Goal: Task Accomplishment & Management: Manage account settings

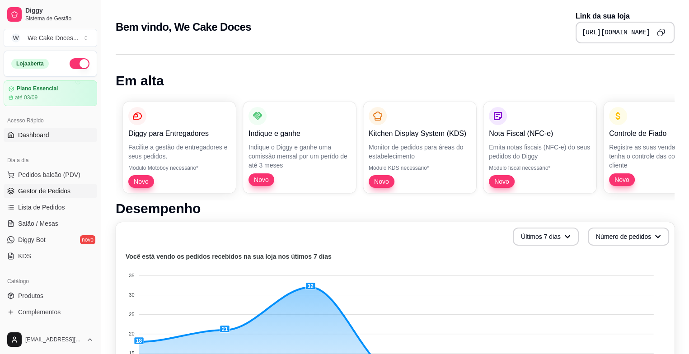
click at [62, 190] on span "Gestor de Pedidos" at bounding box center [44, 191] width 52 height 9
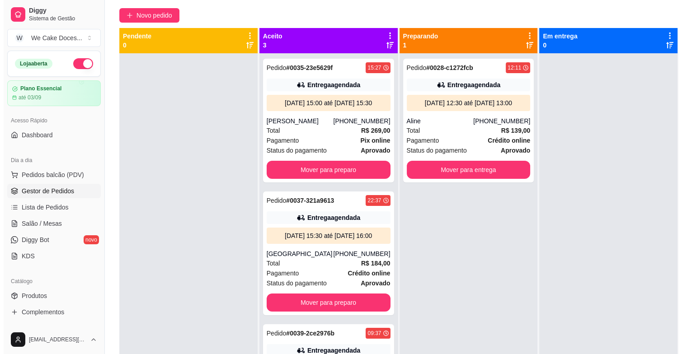
scroll to position [74, 0]
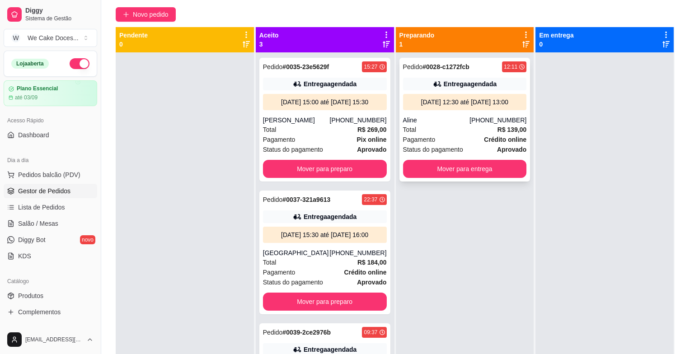
click at [450, 118] on div "Aline" at bounding box center [436, 120] width 67 height 9
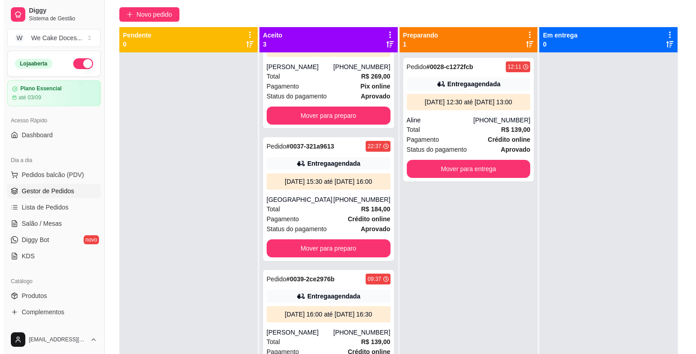
scroll to position [0, 0]
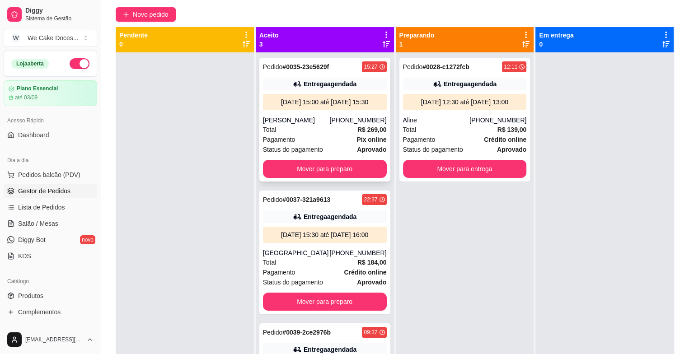
click at [298, 88] on div "Entrega agendada" at bounding box center [325, 84] width 124 height 13
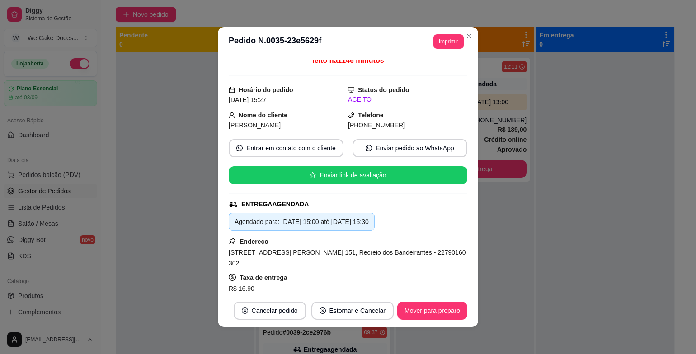
scroll to position [51, 0]
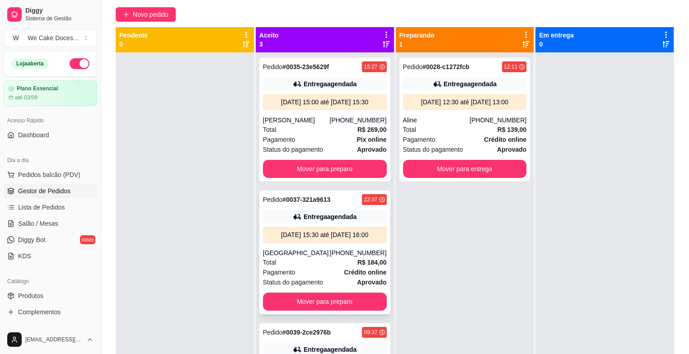
click at [331, 221] on div "Entrega agendada" at bounding box center [329, 216] width 53 height 9
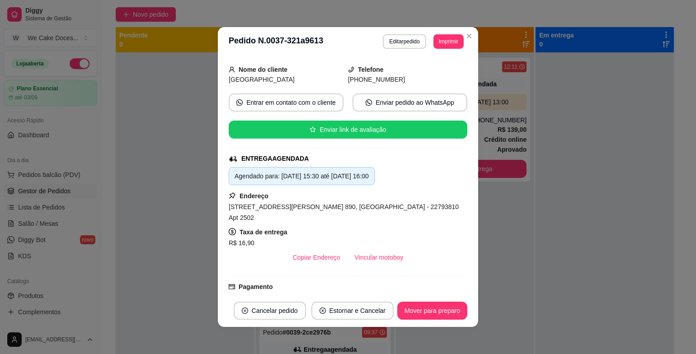
scroll to position [92, 0]
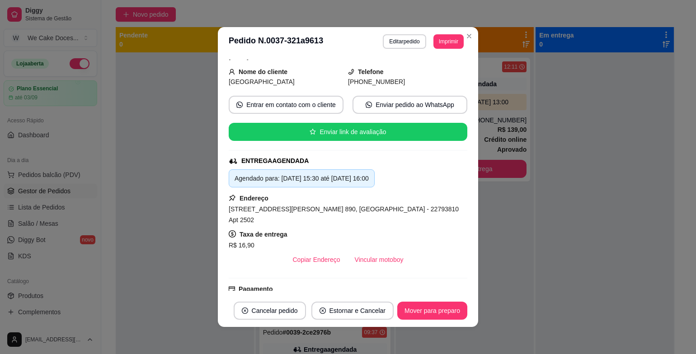
drag, startPoint x: 471, startPoint y: 159, endPoint x: 461, endPoint y: 155, distance: 10.3
click at [461, 155] on div "Solicite um entregador do iFood Sujeito a disponibilidade da plataforma feito h…" at bounding box center [348, 175] width 260 height 238
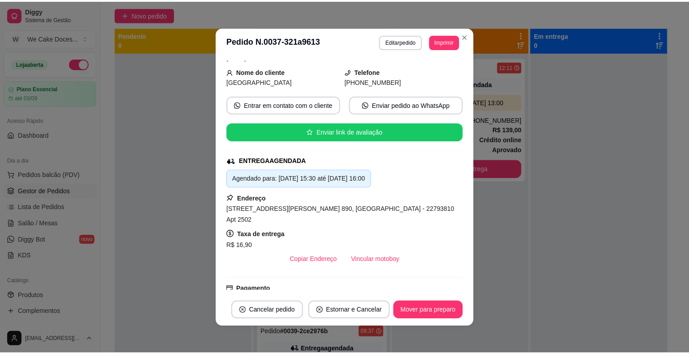
scroll to position [0, 0]
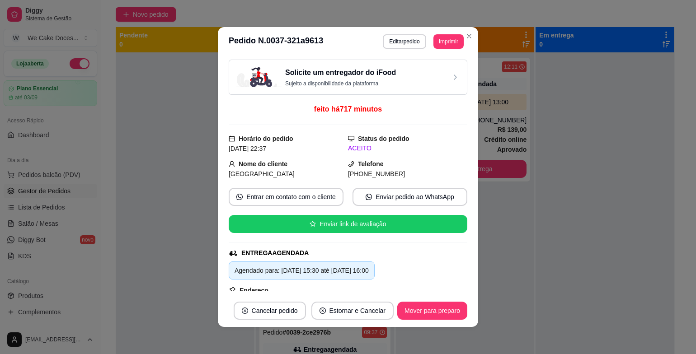
click at [410, 78] on div "Solicite um entregador do iFood Sujeito a disponibilidade da plataforma" at bounding box center [347, 77] width 223 height 20
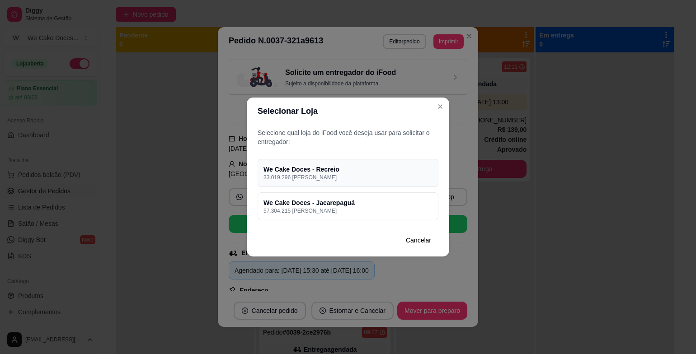
click at [362, 177] on p "33.019.296 [PERSON_NAME]" at bounding box center [347, 177] width 169 height 7
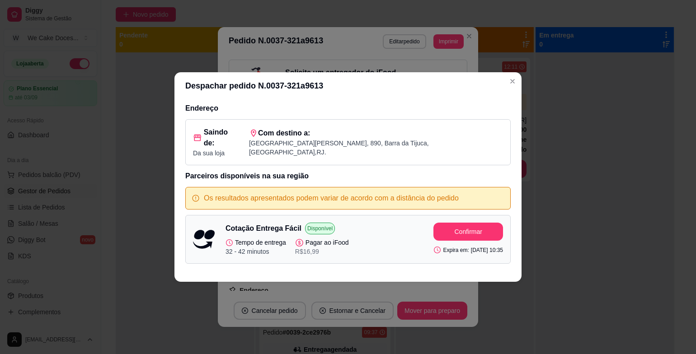
click at [558, 79] on div "Despachar pedido N. 0037-321a9613 Endereço Saindo de: Da sua loja Com destino a…" at bounding box center [348, 177] width 696 height 354
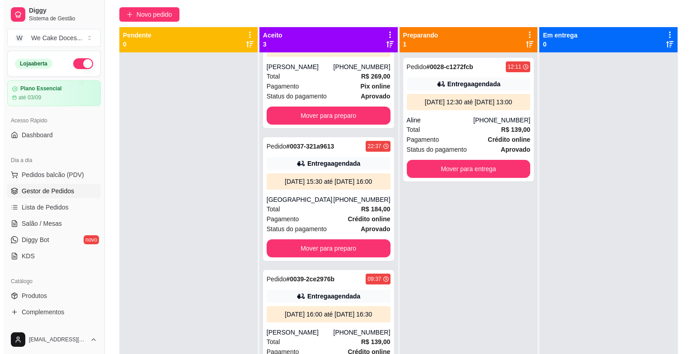
scroll to position [89, 0]
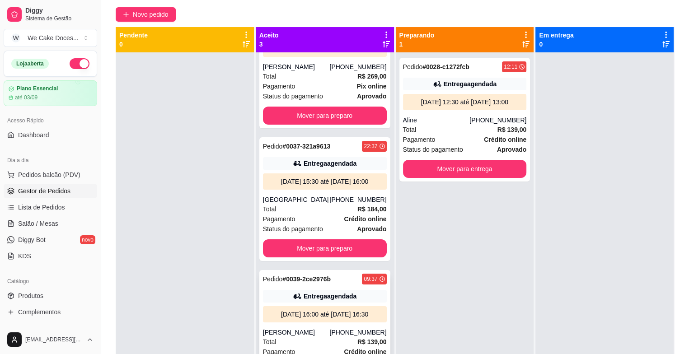
click at [346, 292] on div "Entrega agendada" at bounding box center [329, 296] width 53 height 9
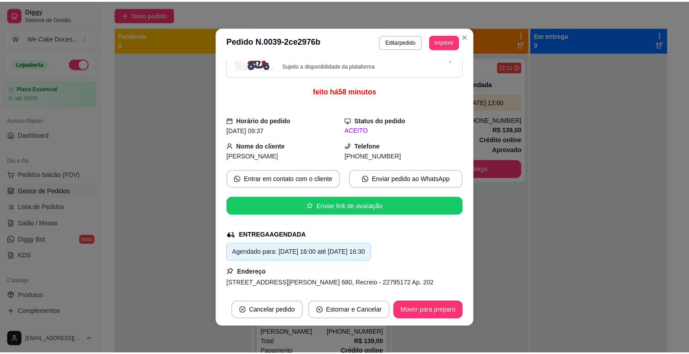
scroll to position [0, 0]
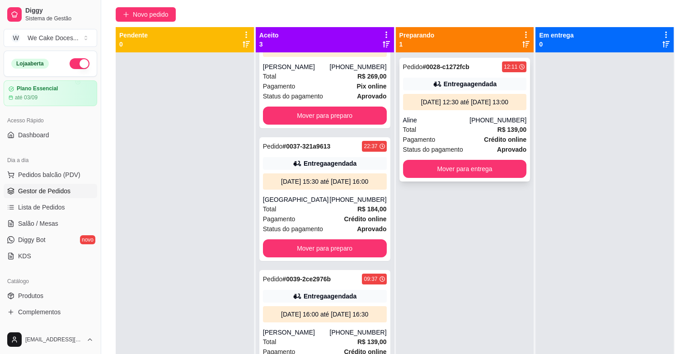
click at [453, 98] on div "[DATE] 12:30 até [DATE] 13:00" at bounding box center [464, 102] width 117 height 9
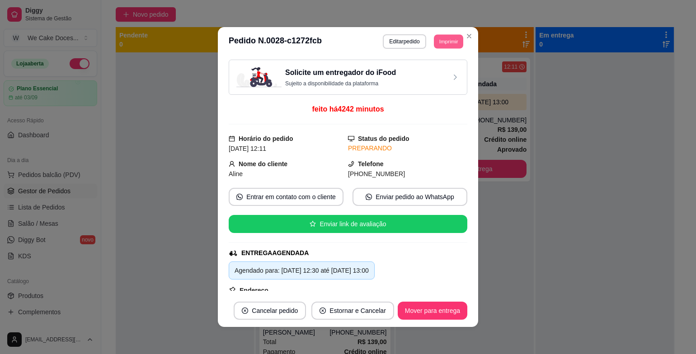
click at [441, 44] on button "Imprimir" at bounding box center [448, 41] width 29 height 14
click at [439, 68] on button "IMPRESSORA" at bounding box center [427, 73] width 63 height 14
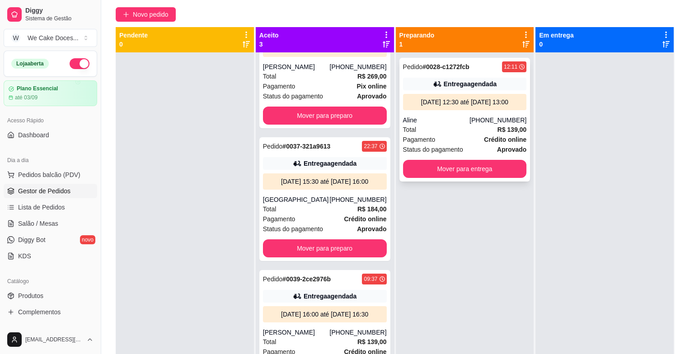
click at [440, 112] on div "Pedido # 0028-c1272fcb 12:11 Entrega agendada [DATE] 12:30 até [DATE] 13:00 Ali…" at bounding box center [464, 120] width 131 height 124
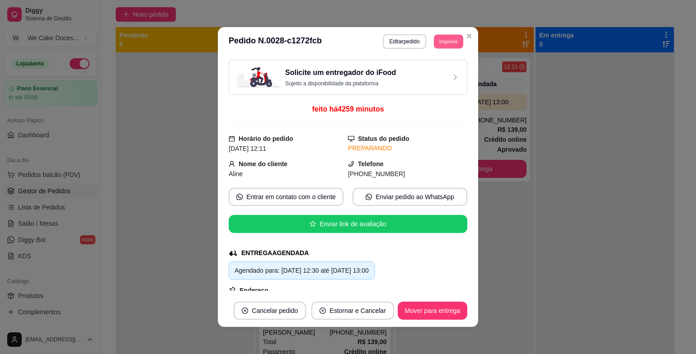
click at [438, 40] on button "Imprimir" at bounding box center [448, 41] width 29 height 14
click at [408, 74] on button "IMPRESSORA" at bounding box center [427, 73] width 63 height 14
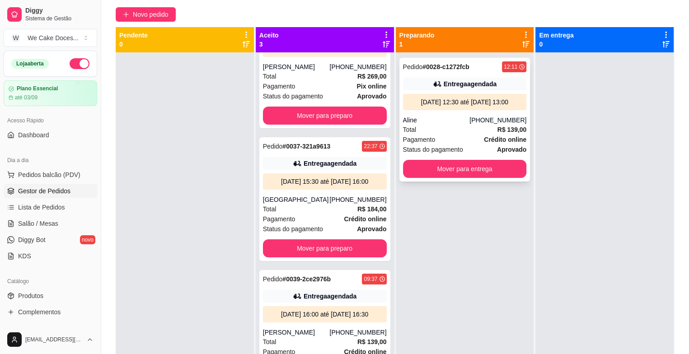
click at [441, 118] on div "Aline" at bounding box center [436, 120] width 67 height 9
click at [438, 107] on div "[DATE] 12:30 até [DATE] 13:00" at bounding box center [465, 102] width 124 height 16
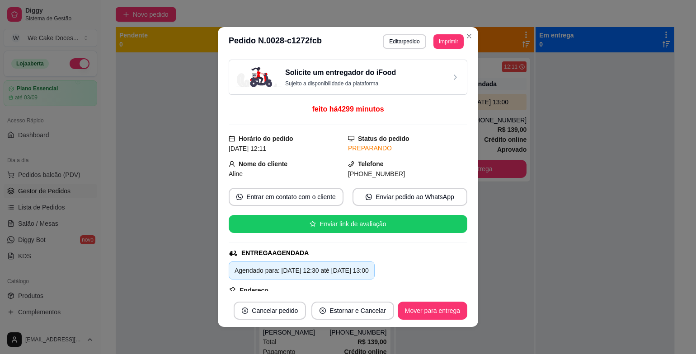
click at [406, 77] on div "Solicite um entregador do iFood Sujeito a disponibilidade da plataforma" at bounding box center [347, 77] width 223 height 20
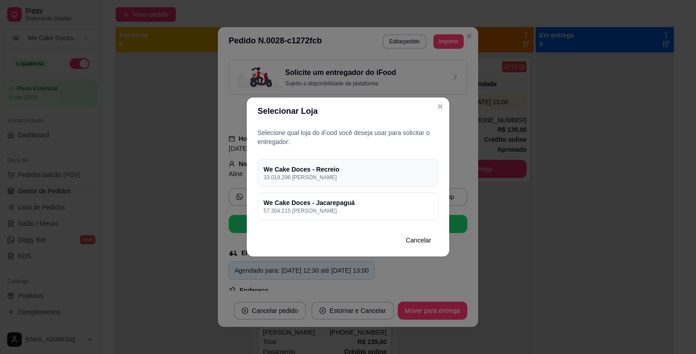
click at [372, 168] on h4 "We Cake Doces - Recreio" at bounding box center [347, 169] width 169 height 9
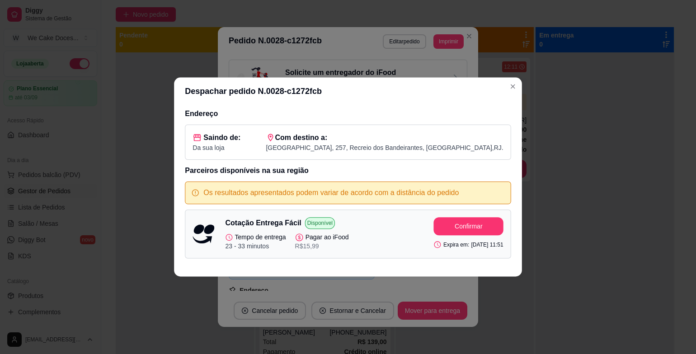
click at [373, 167] on body "Diggy Sistema de Gestão W We Cake Doces ... Loja aberta Plano Essencial até 03/…" at bounding box center [344, 103] width 689 height 354
click at [443, 229] on button "Confirmar" at bounding box center [467, 227] width 67 height 18
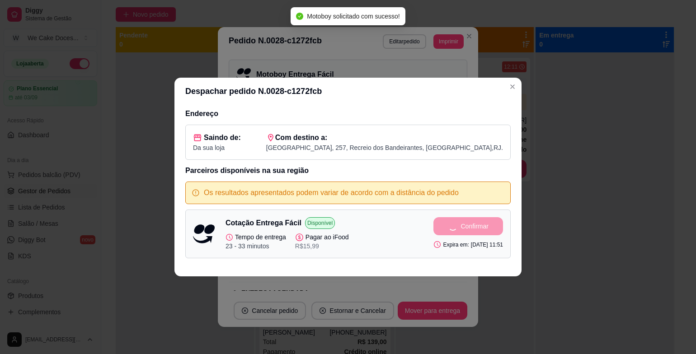
click at [523, 196] on div "Despachar pedido N. 0028-c1272fcb Endereço Saindo de: Da sua loja Com destino a…" at bounding box center [348, 177] width 696 height 354
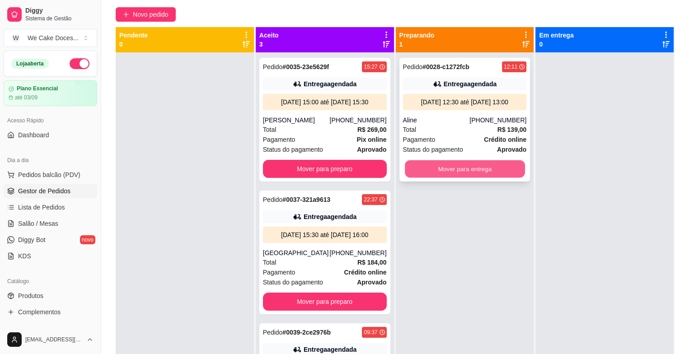
click at [444, 172] on button "Mover para entrega" at bounding box center [465, 169] width 120 height 18
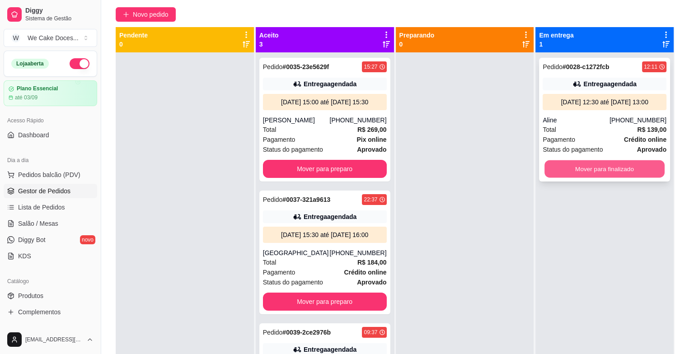
click at [586, 168] on button "Mover para finalizado" at bounding box center [604, 169] width 120 height 18
